Goal: Complete application form

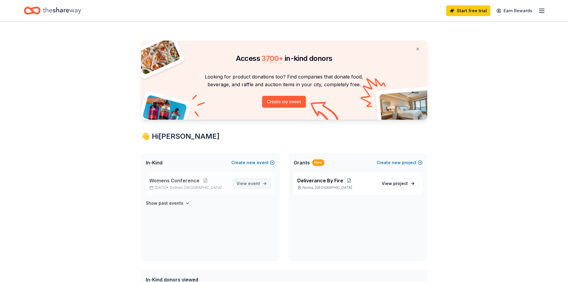
click at [251, 181] on span "event" at bounding box center [254, 183] width 12 height 5
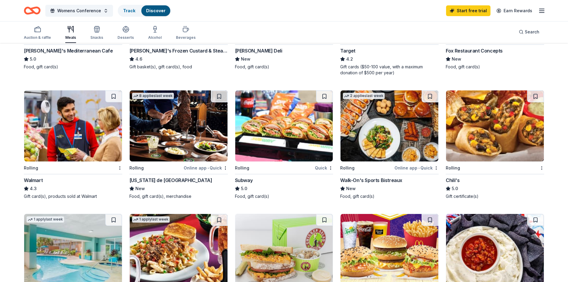
scroll to position [179, 0]
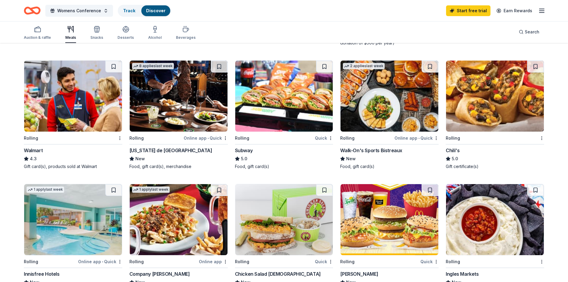
click at [456, 150] on div "Chili's" at bounding box center [452, 150] width 14 height 7
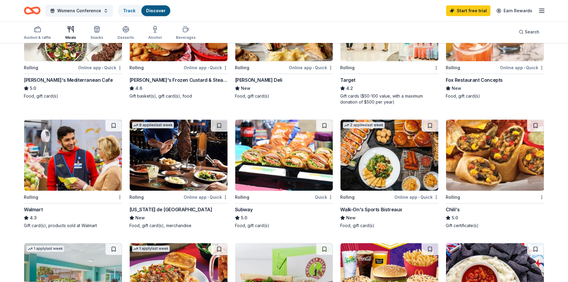
scroll to position [119, 0]
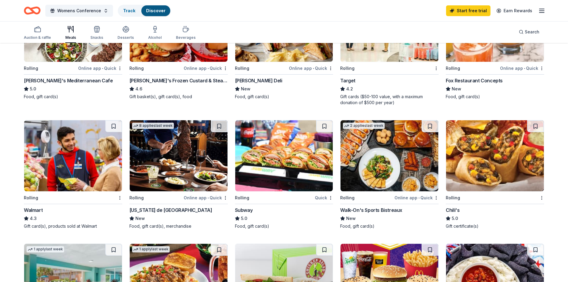
click at [33, 199] on div "Rolling" at bounding box center [31, 197] width 14 height 7
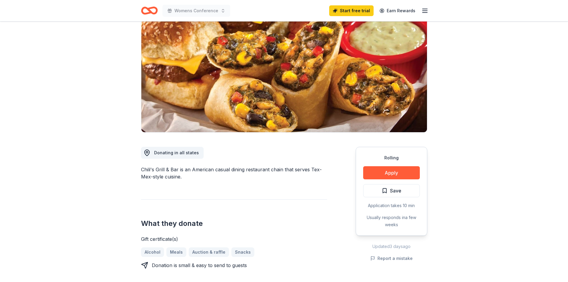
scroll to position [60, 0]
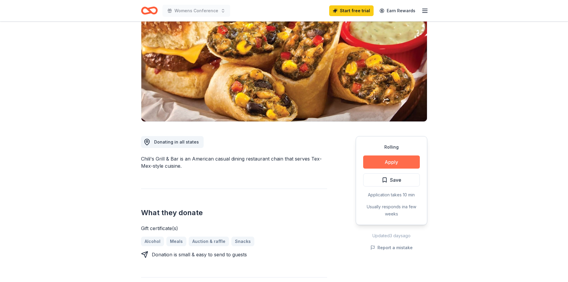
click at [396, 164] on button "Apply" at bounding box center [391, 161] width 57 height 13
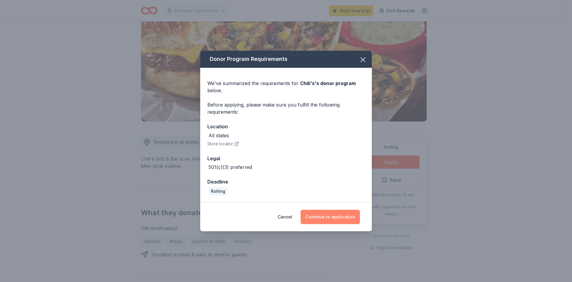
click at [346, 216] on button "Continue to application" at bounding box center [330, 216] width 59 height 14
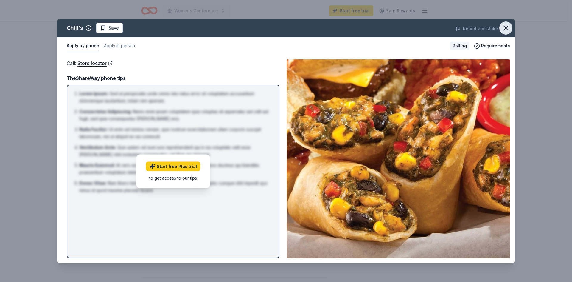
click at [505, 27] on icon "button" at bounding box center [506, 28] width 4 height 4
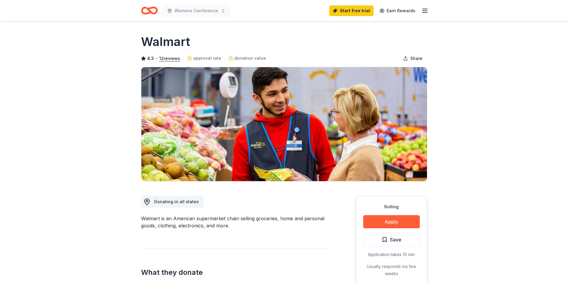
click at [442, 281] on html "Womens Conference Start free trial Earn Rewards Rolling Share Walmart 4.3 • 12 …" at bounding box center [284, 141] width 568 height 282
